Goal: Find specific page/section: Find specific page/section

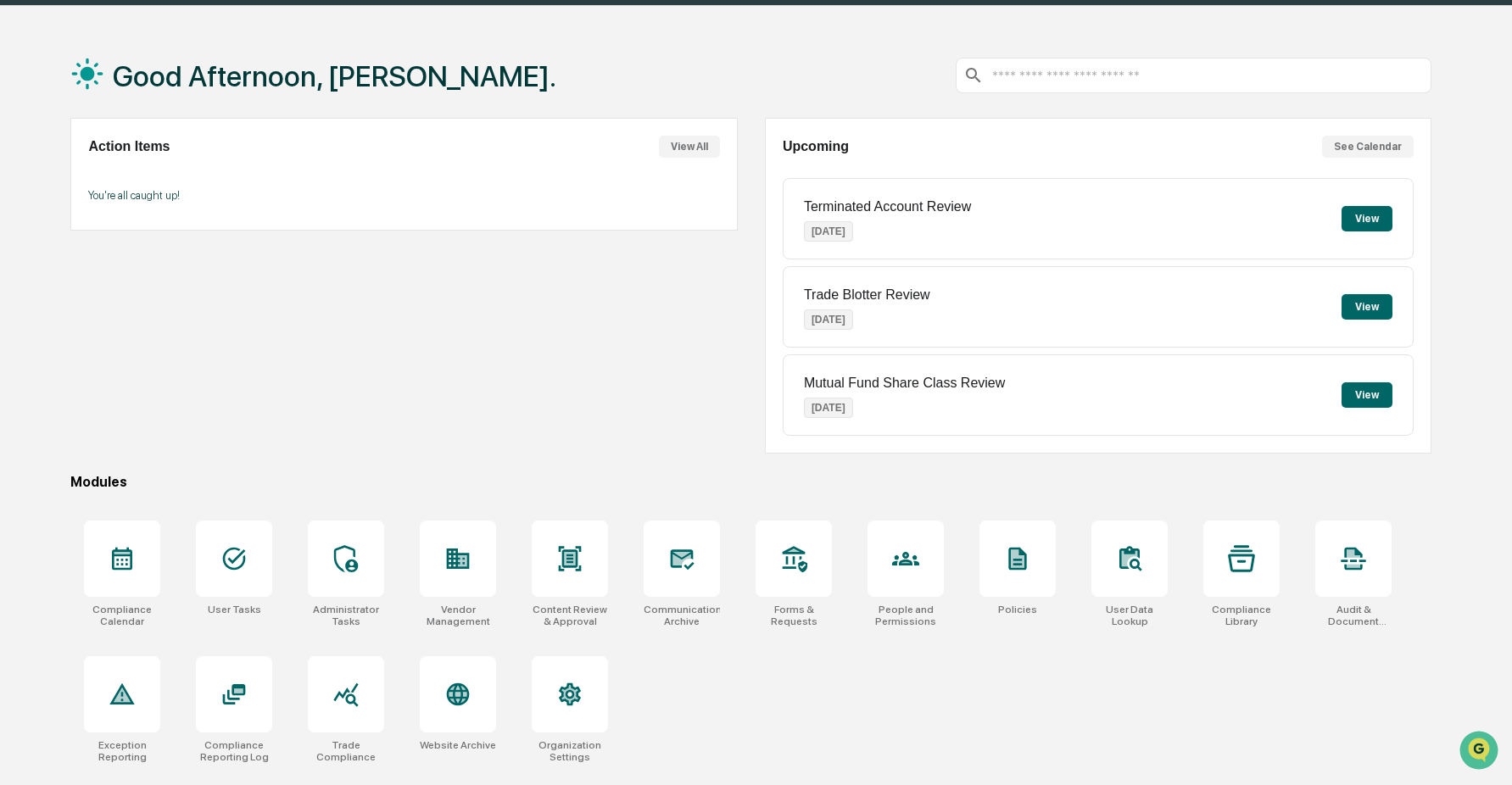
scroll to position [52, 0]
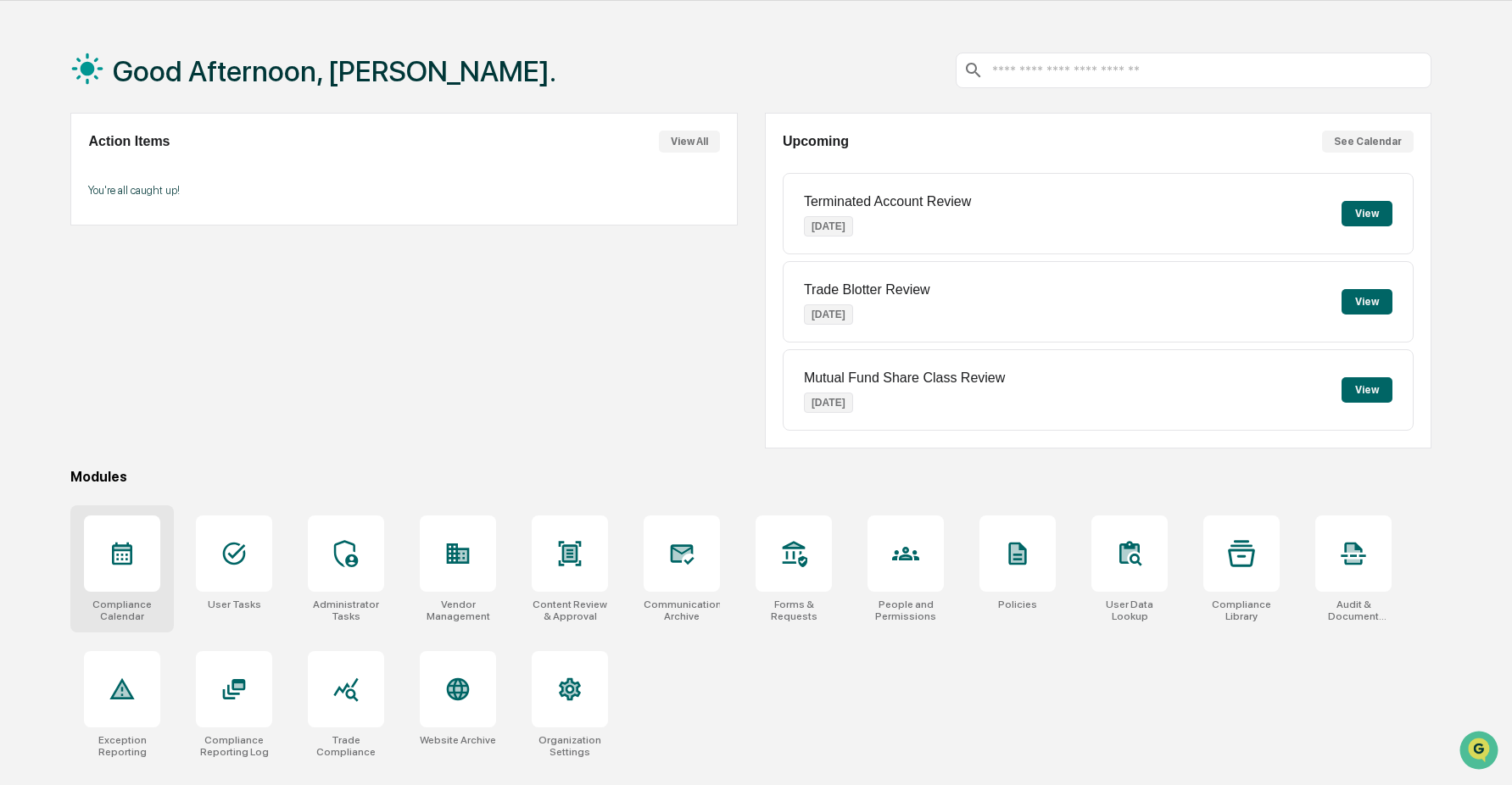
click at [103, 586] on div at bounding box center [122, 553] width 76 height 76
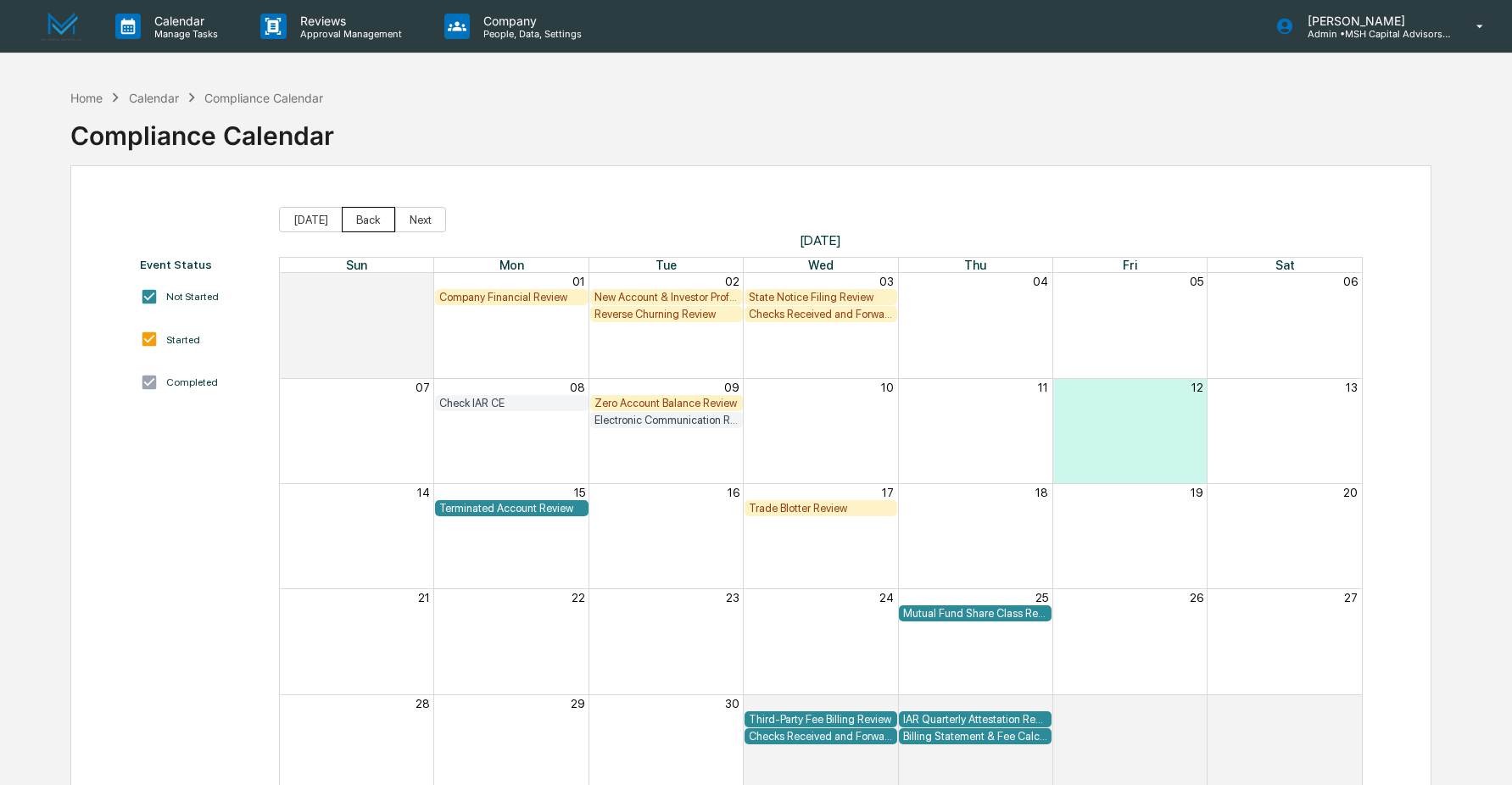
click at [376, 220] on button "Back" at bounding box center [368, 219] width 53 height 26
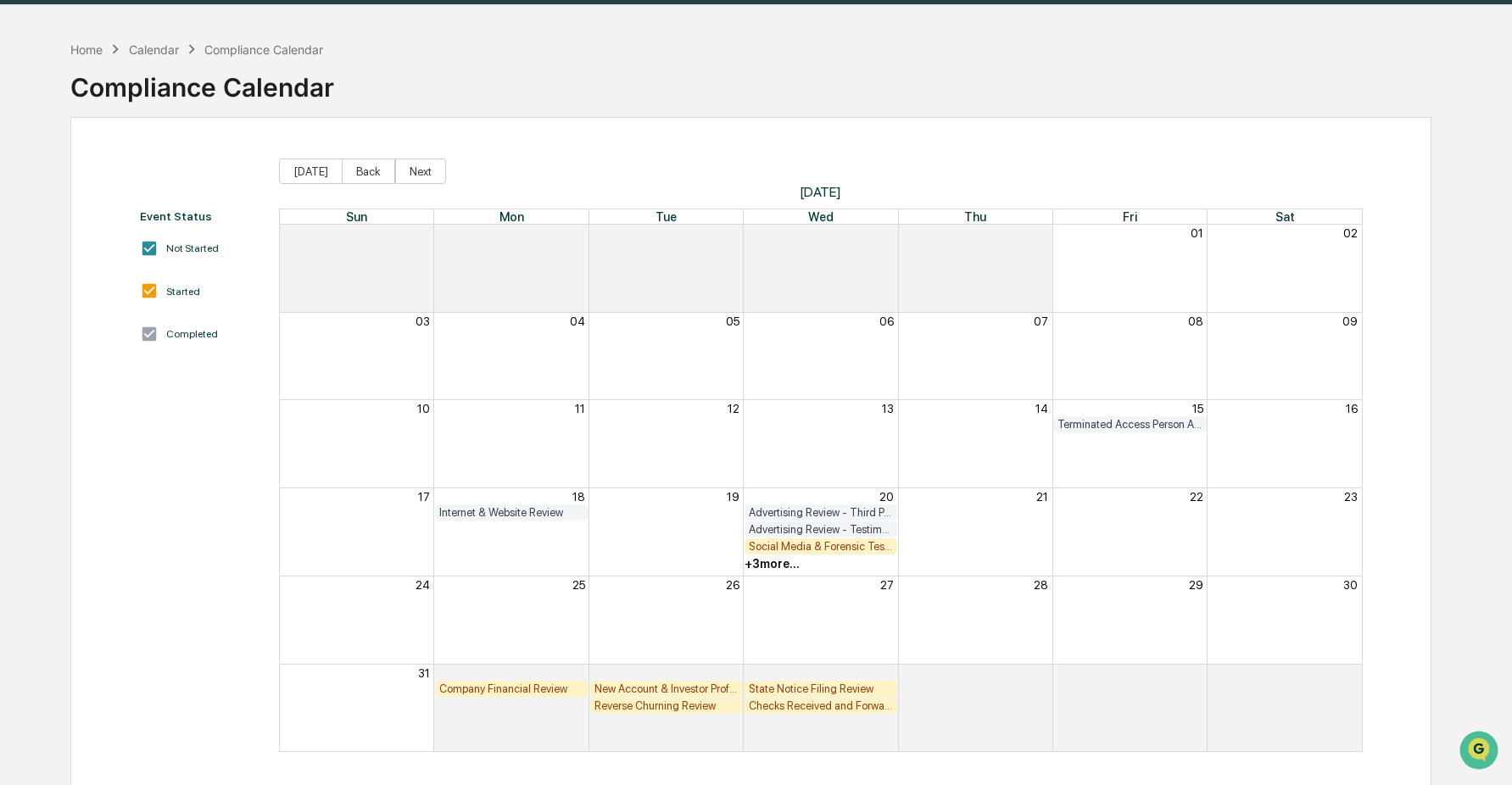
scroll to position [80, 0]
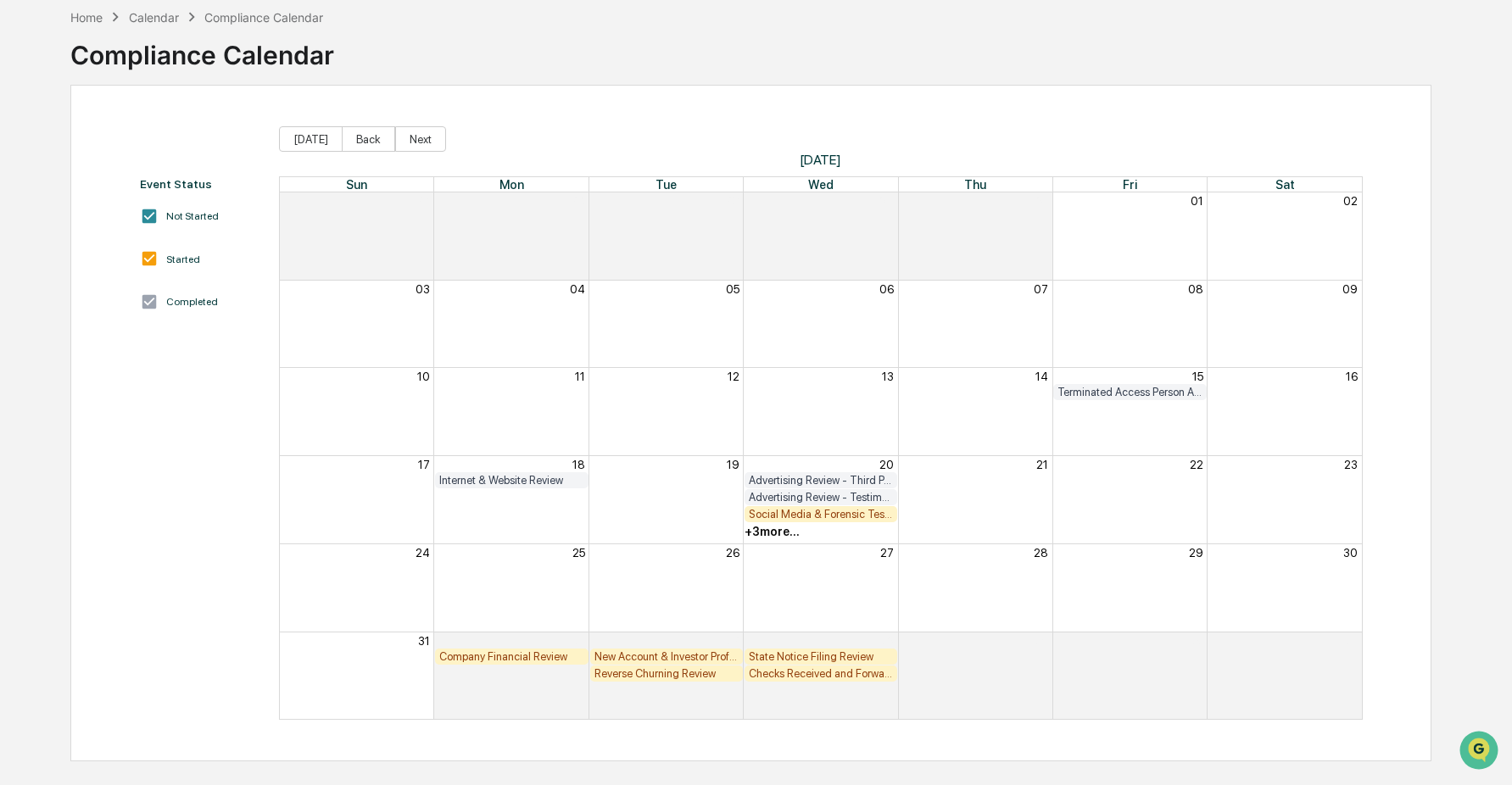
click at [780, 533] on div "+ 3 more..." at bounding box center [772, 532] width 55 height 14
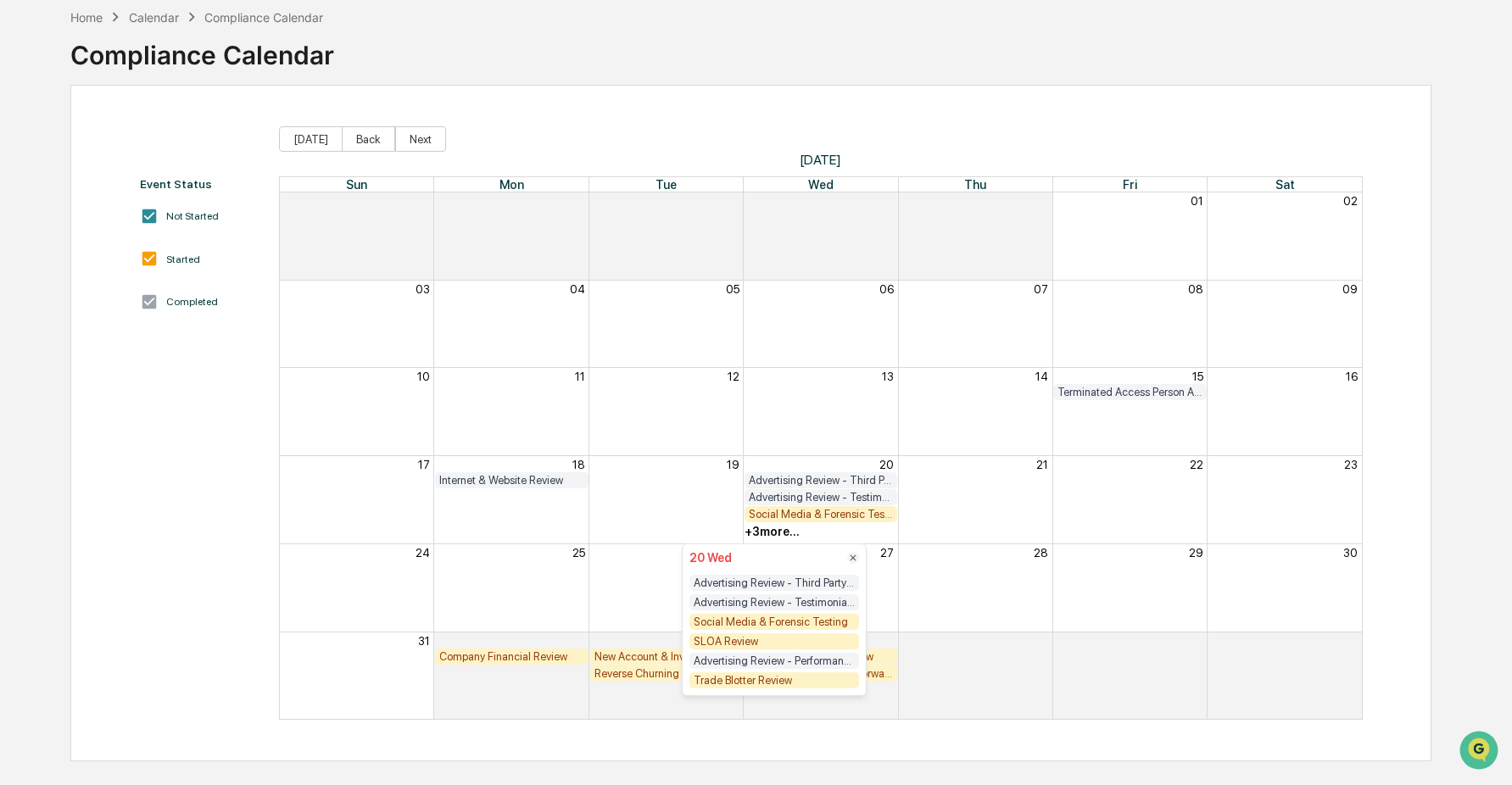
click at [979, 518] on div "Social Media & Forensic Testing" at bounding box center [821, 514] width 1082 height 17
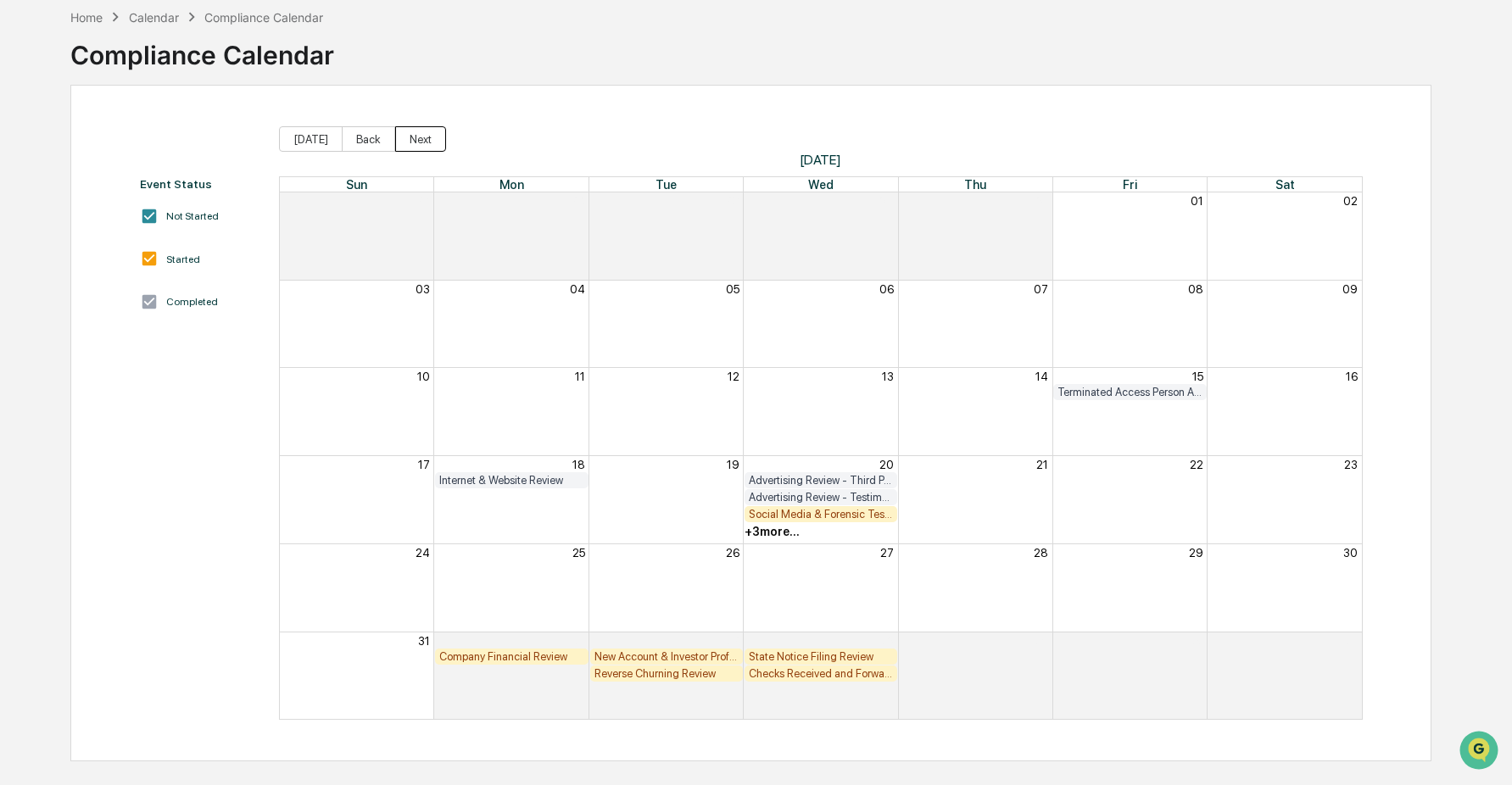
click at [424, 133] on button "Next" at bounding box center [419, 139] width 50 height 26
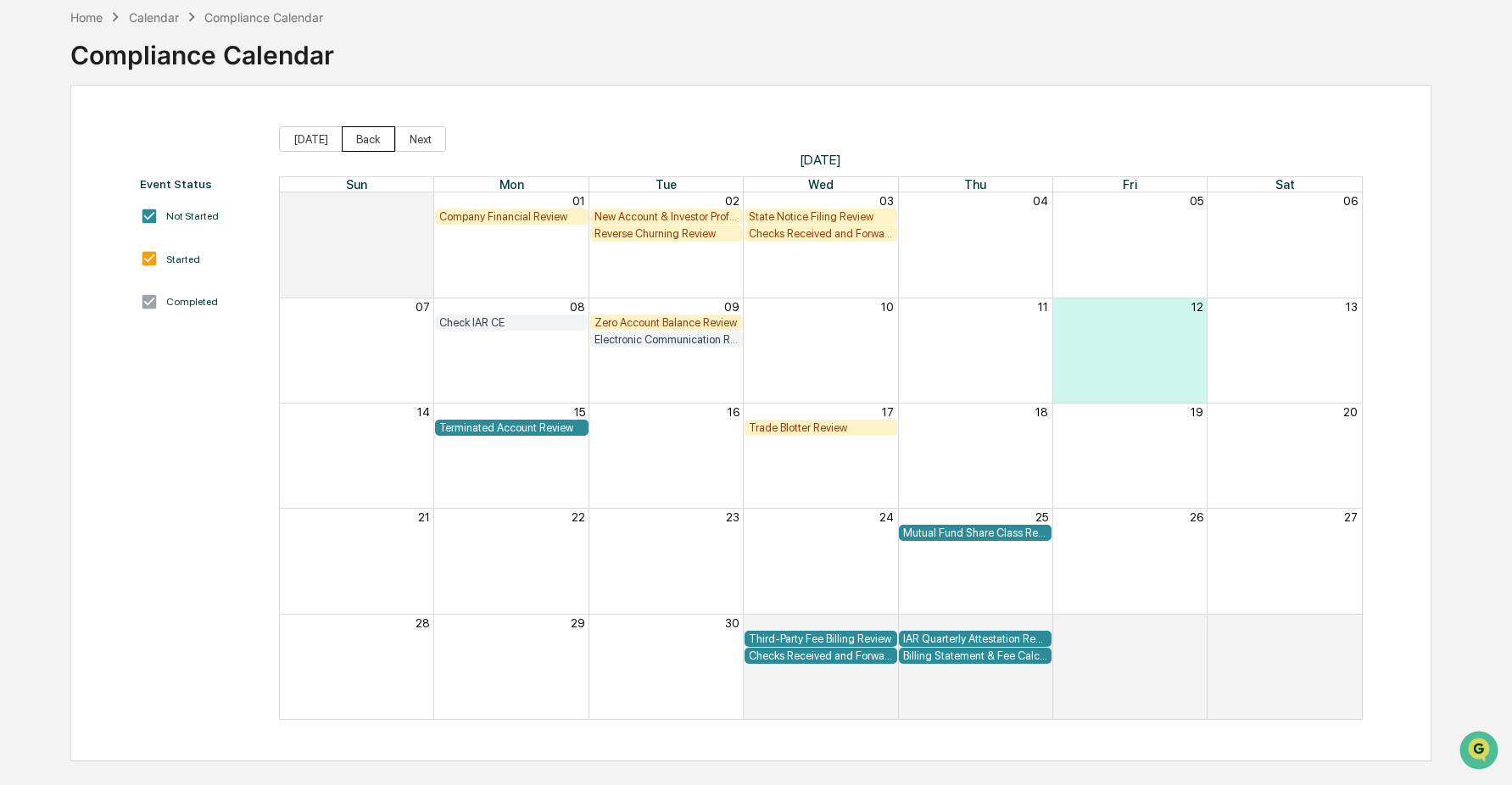
click at [371, 140] on button "Back" at bounding box center [368, 139] width 53 height 26
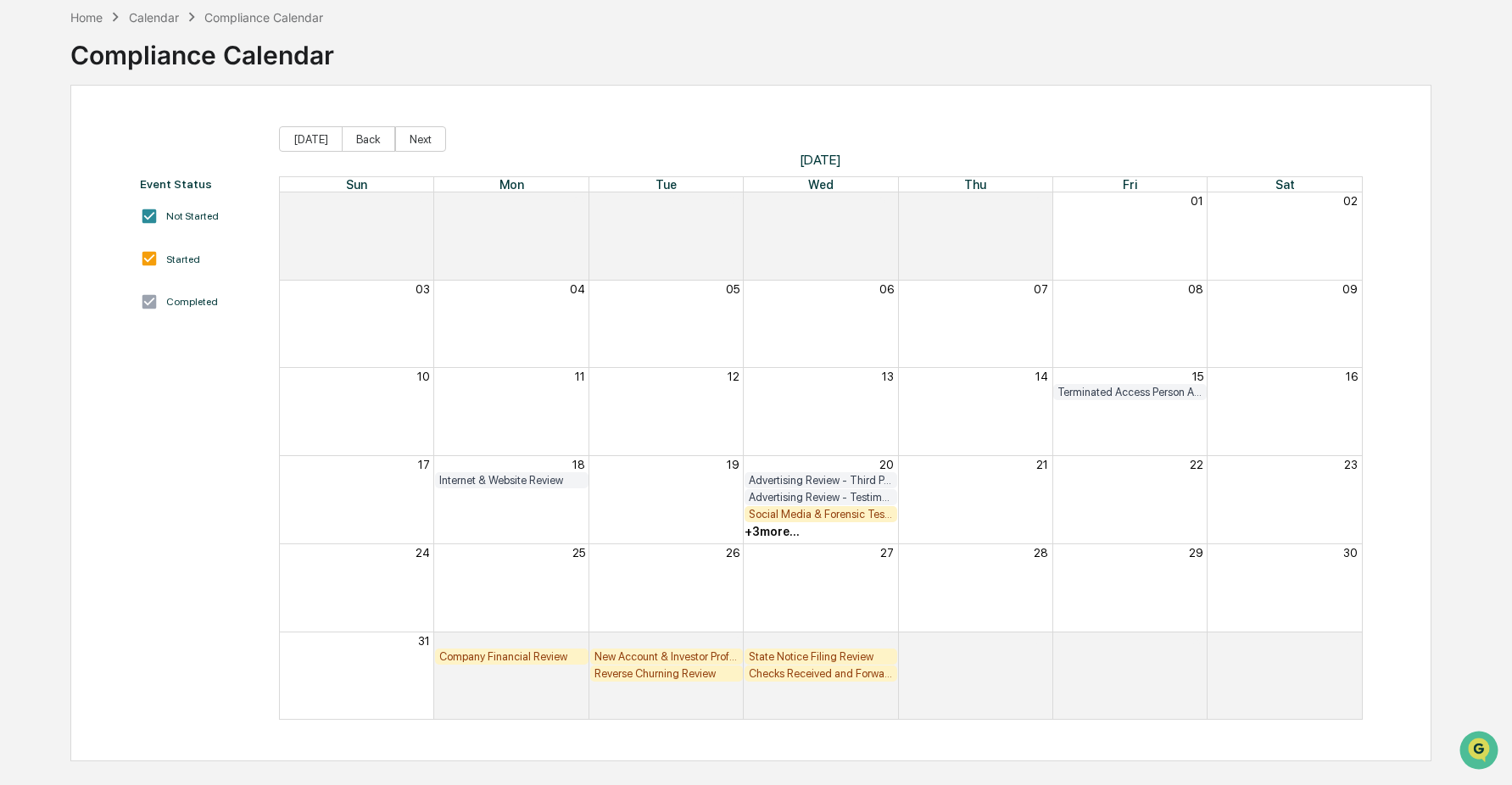
click at [776, 536] on div "+ 3 more..." at bounding box center [772, 532] width 55 height 14
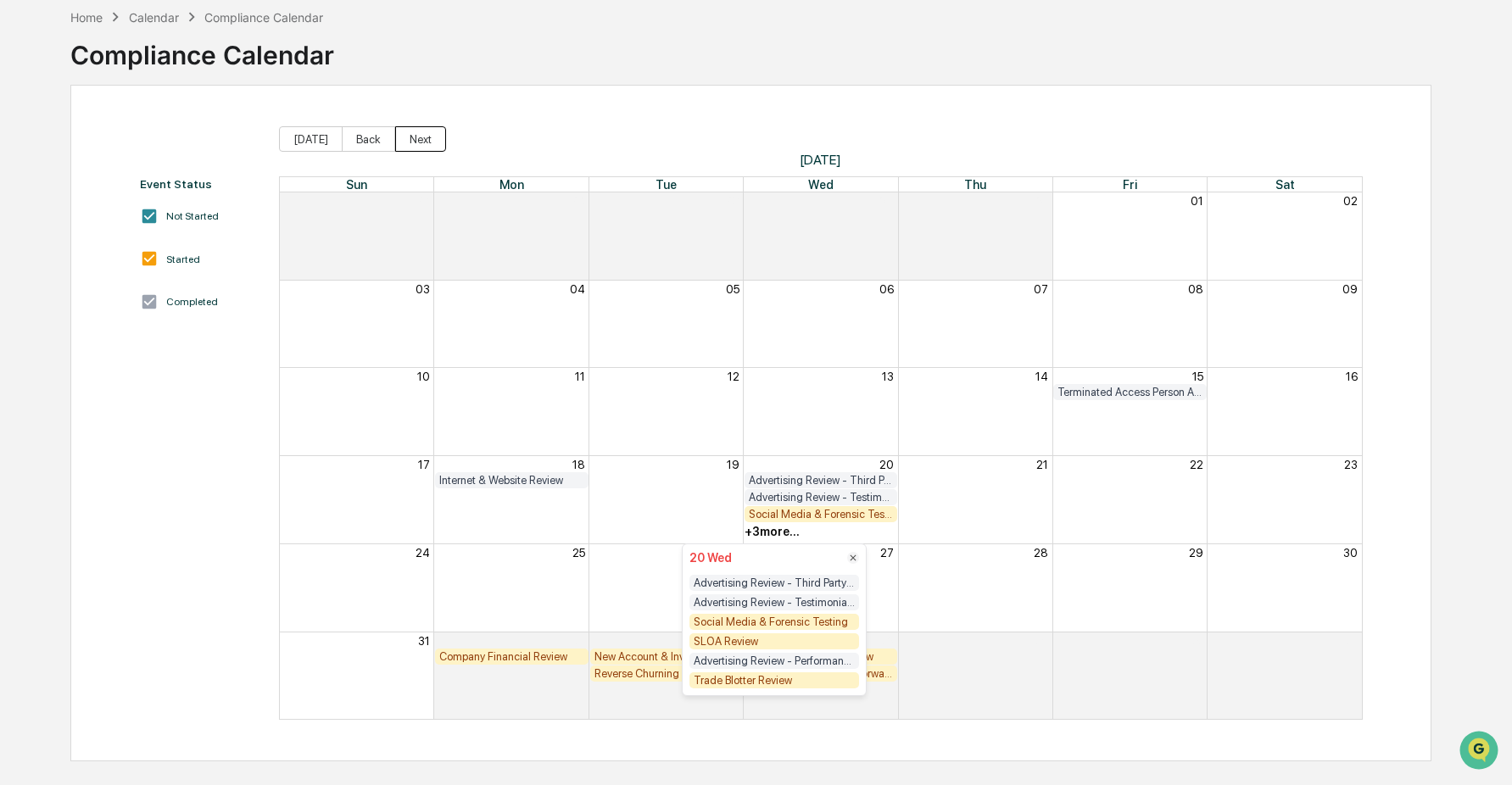
click at [418, 145] on button "Next" at bounding box center [419, 139] width 50 height 26
